Goal: Task Accomplishment & Management: Manage account settings

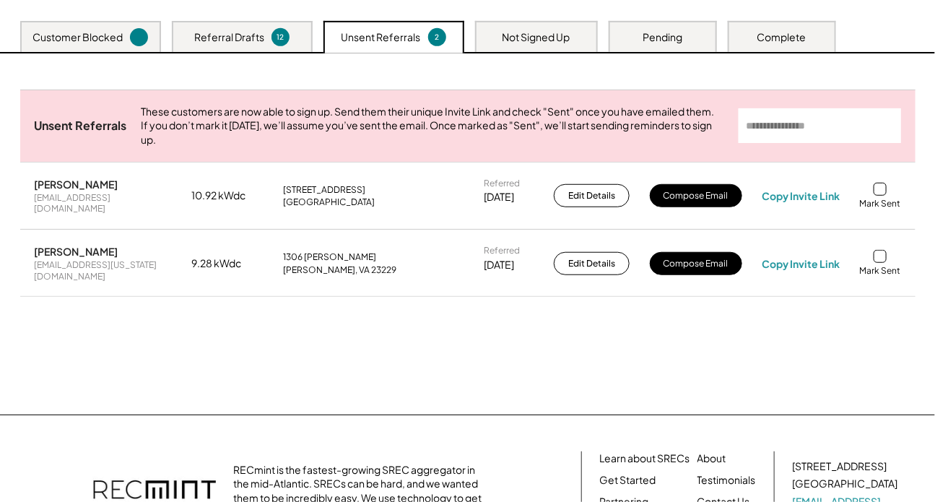
scroll to position [328, 0]
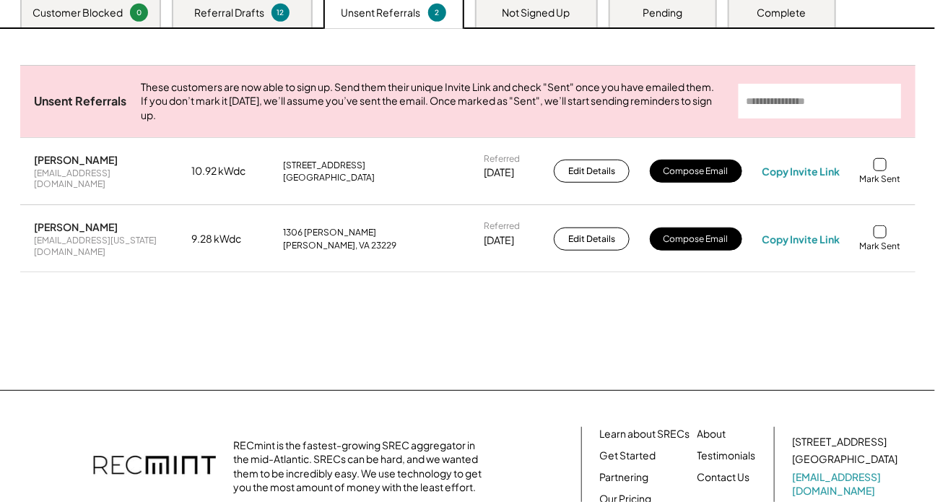
click at [521, 13] on div "Not Signed Up" at bounding box center [536, 11] width 123 height 31
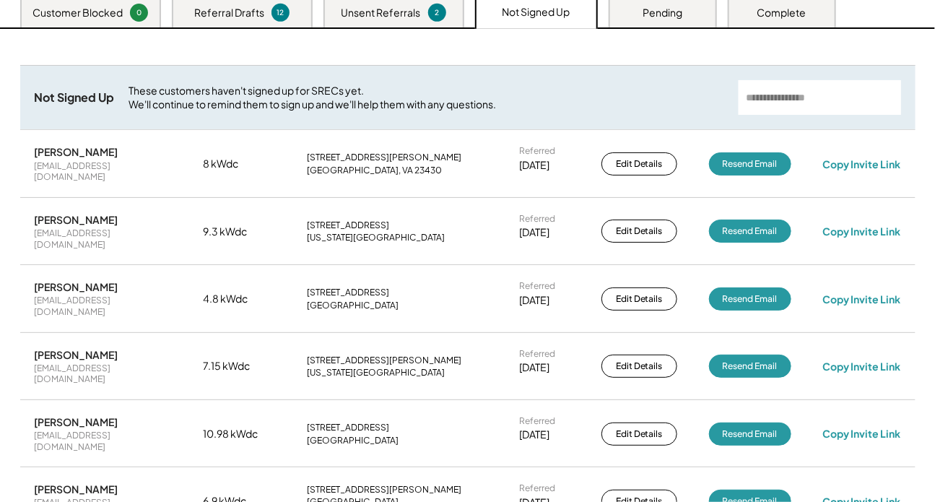
click at [639, 20] on div "Pending" at bounding box center [663, 11] width 108 height 31
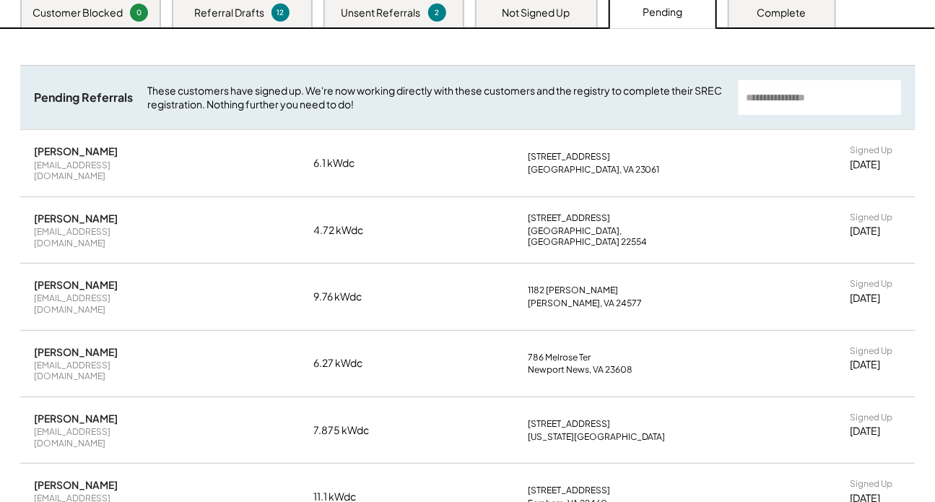
click at [98, 157] on div "[PERSON_NAME]" at bounding box center [77, 150] width 84 height 13
copy div "[PERSON_NAME]"
click at [139, 179] on div "[EMAIL_ADDRESS][DOMAIN_NAME]" at bounding box center [103, 171] width 137 height 22
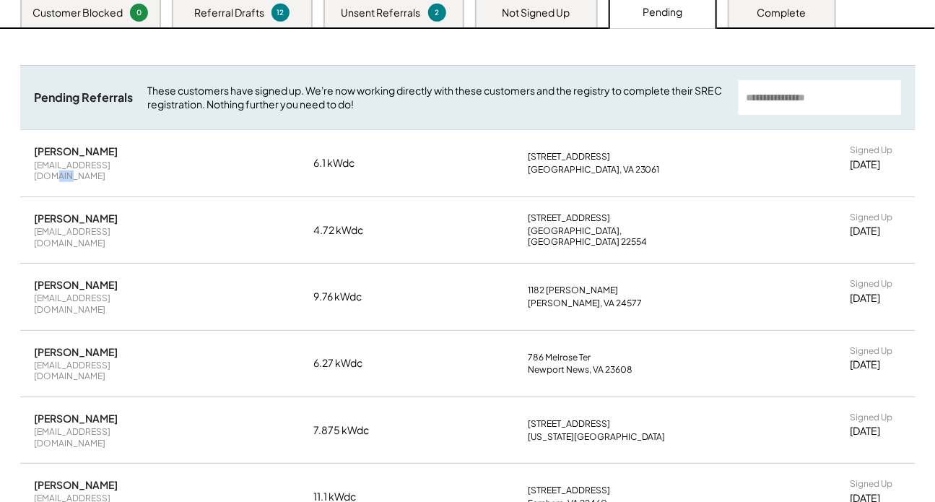
click at [139, 179] on div "[EMAIL_ADDRESS][DOMAIN_NAME]" at bounding box center [103, 171] width 137 height 22
copy div "[EMAIL_ADDRESS][DOMAIN_NAME]"
drag, startPoint x: 306, startPoint y: 394, endPoint x: 375, endPoint y: 460, distance: 96.1
drag, startPoint x: 375, startPoint y: 460, endPoint x: 86, endPoint y: 178, distance: 404.1
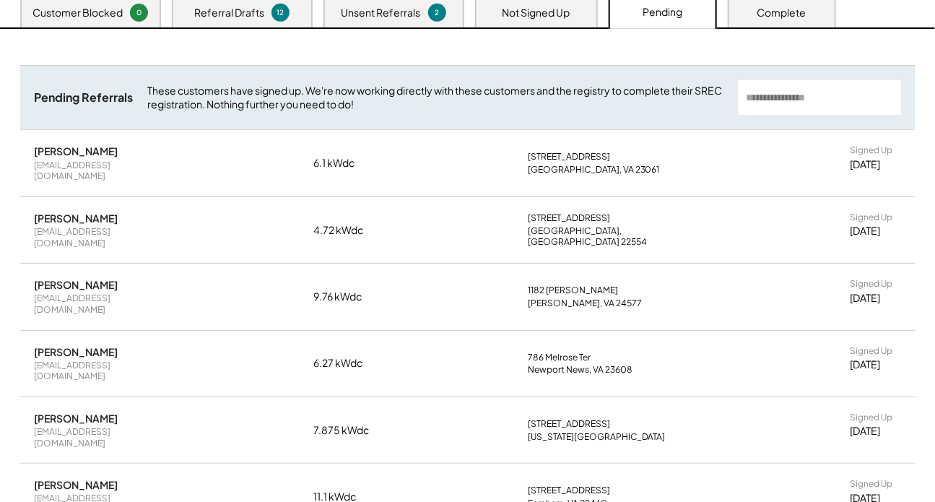
click at [82, 178] on div "[EMAIL_ADDRESS][DOMAIN_NAME]" at bounding box center [103, 171] width 137 height 22
click at [810, 27] on div "Complete" at bounding box center [782, 11] width 108 height 31
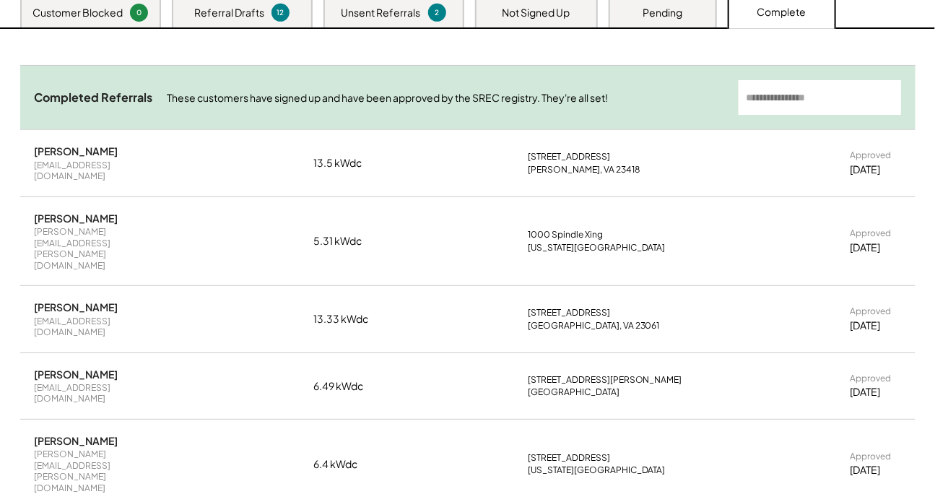
click at [676, 20] on div "Pending" at bounding box center [663, 13] width 40 height 14
